Goal: Entertainment & Leisure: Consume media (video, audio)

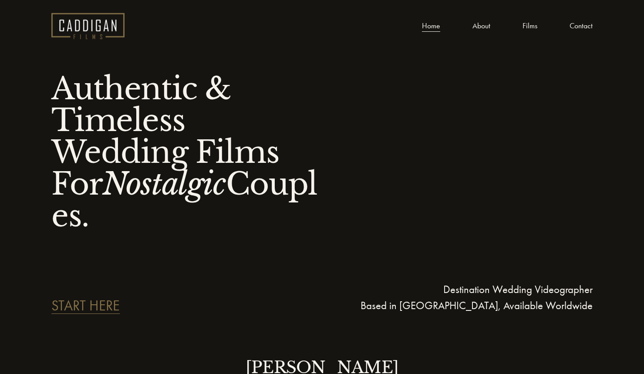
click at [529, 28] on link "Films" at bounding box center [530, 25] width 15 height 13
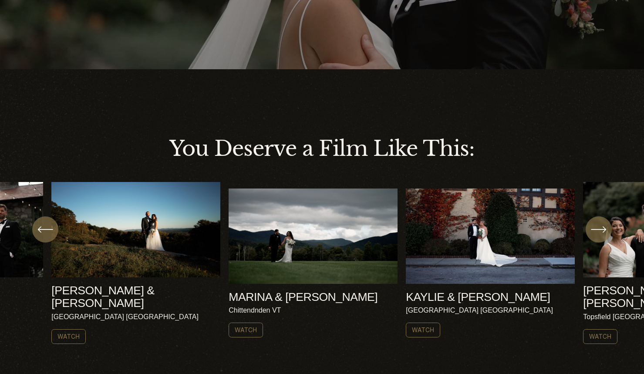
scroll to position [300, 0]
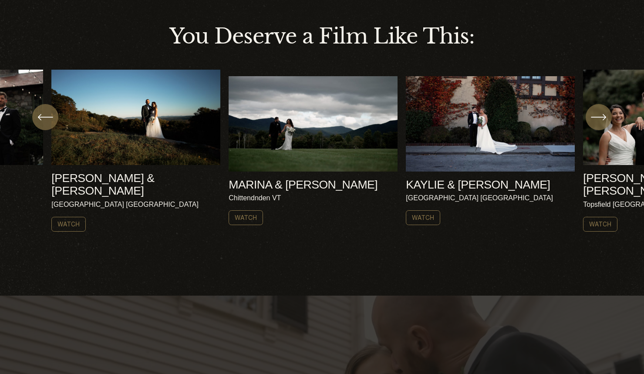
click at [127, 148] on ul "AMY & NICK Harrisville NH Watch" at bounding box center [321, 151] width 541 height 162
click at [78, 217] on link "Watch" at bounding box center [68, 224] width 34 height 15
